Goal: Communication & Community: Answer question/provide support

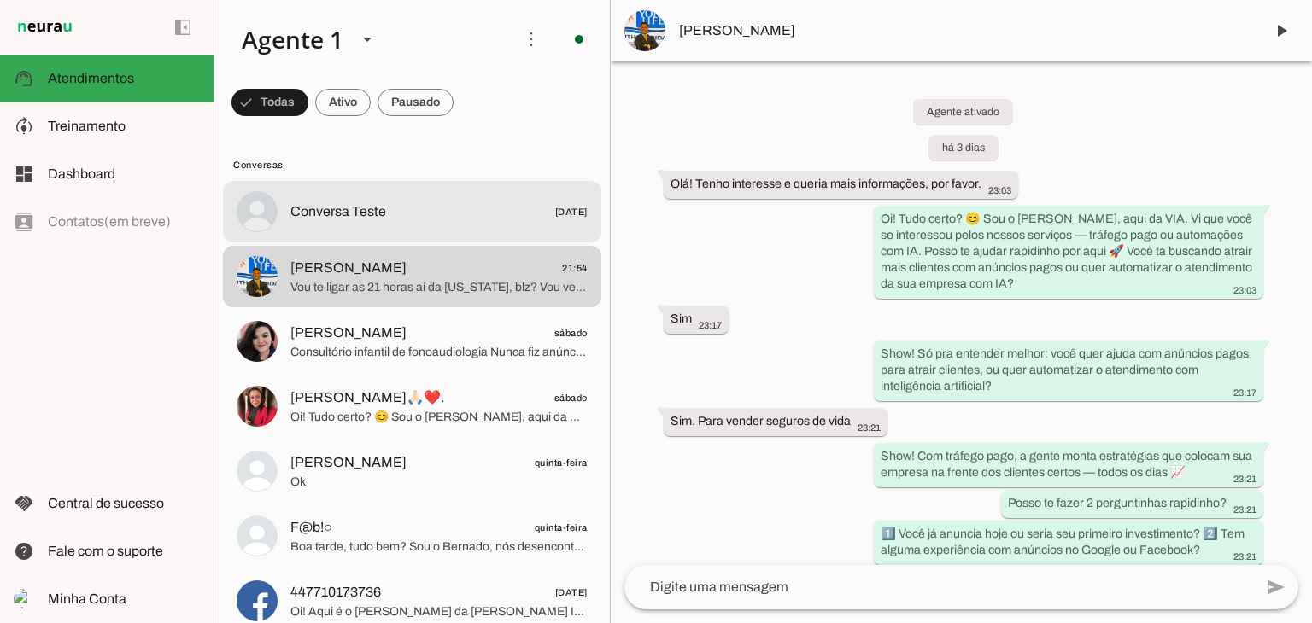
scroll to position [1431, 0]
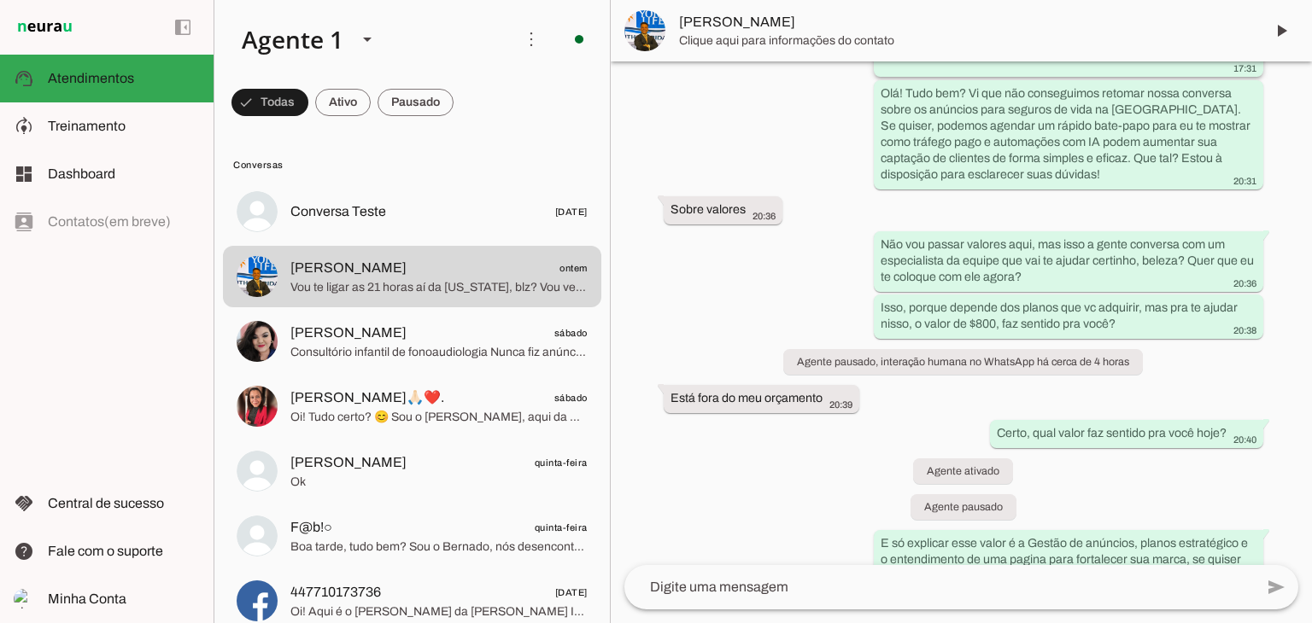
scroll to position [1431, 0]
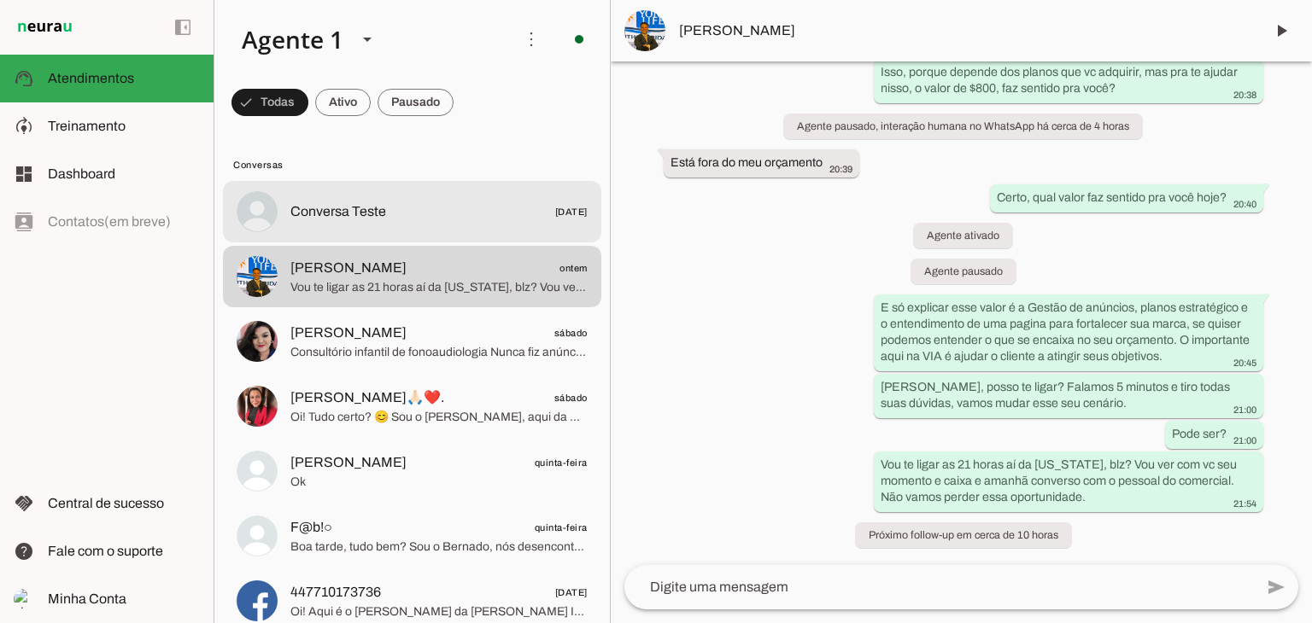
click at [365, 205] on span "Conversa Teste" at bounding box center [338, 212] width 96 height 20
